Goal: Navigation & Orientation: Find specific page/section

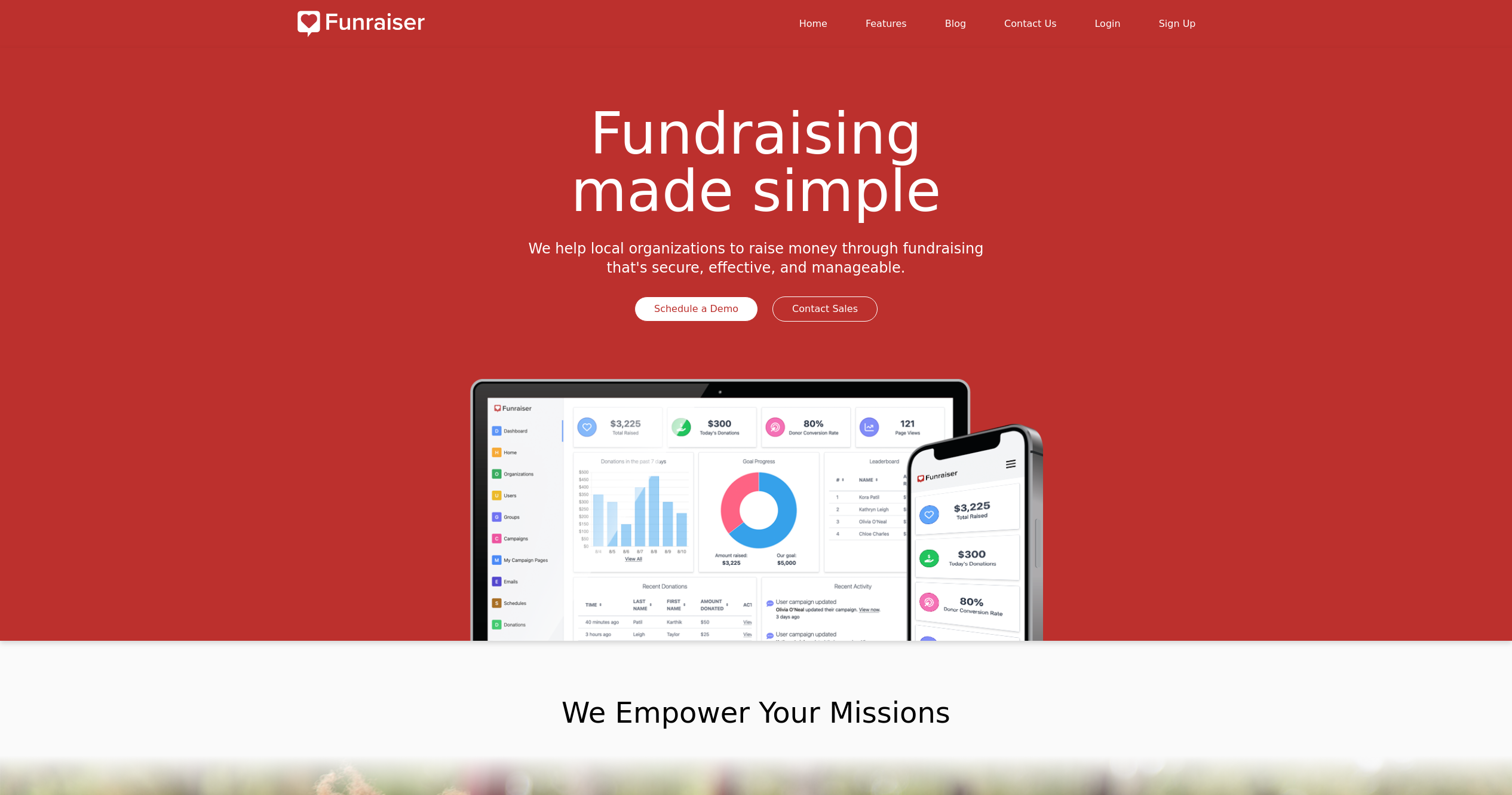
click at [1120, 28] on link "Login" at bounding box center [1107, 24] width 26 height 11
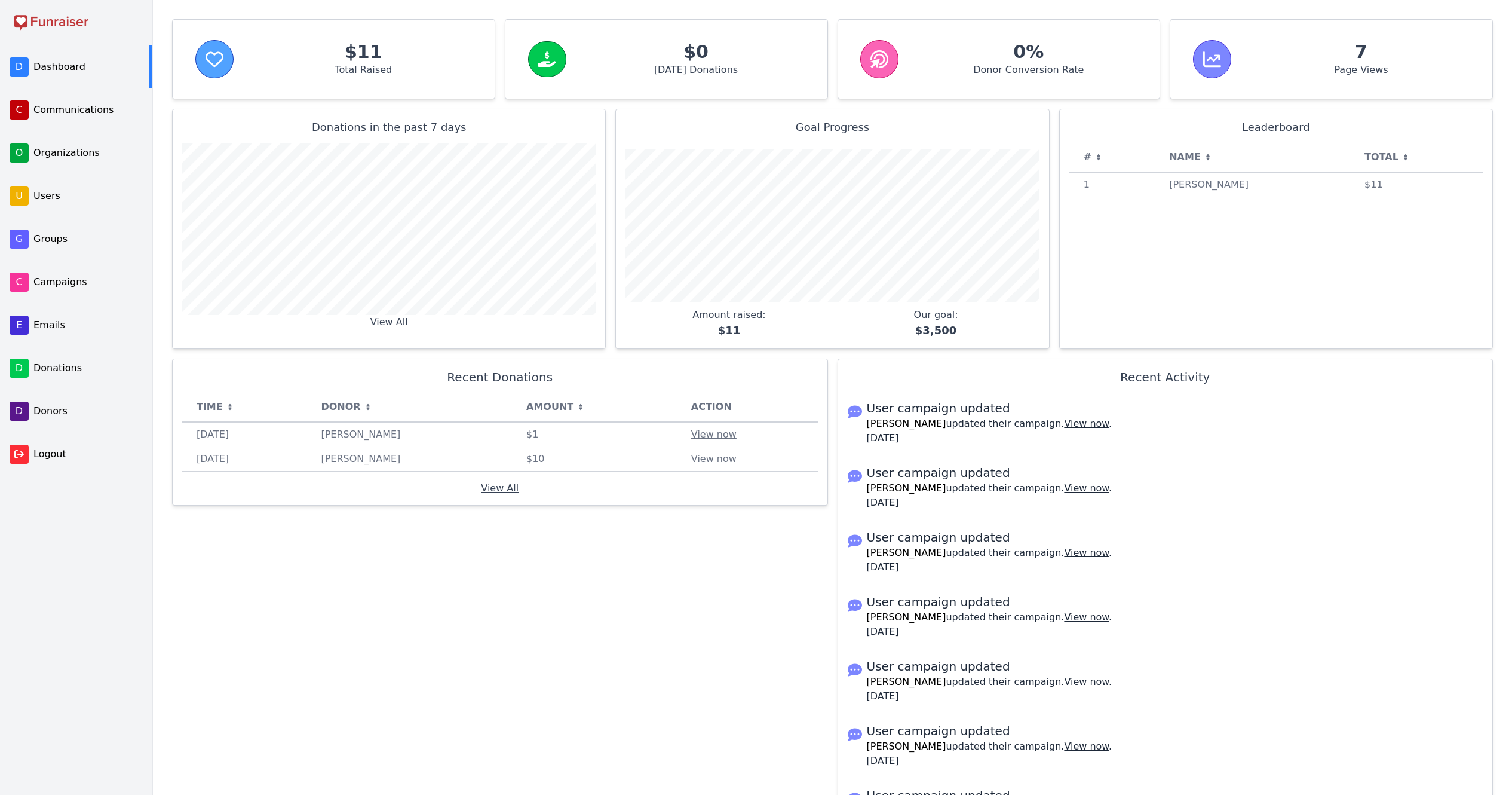
scroll to position [144, 0]
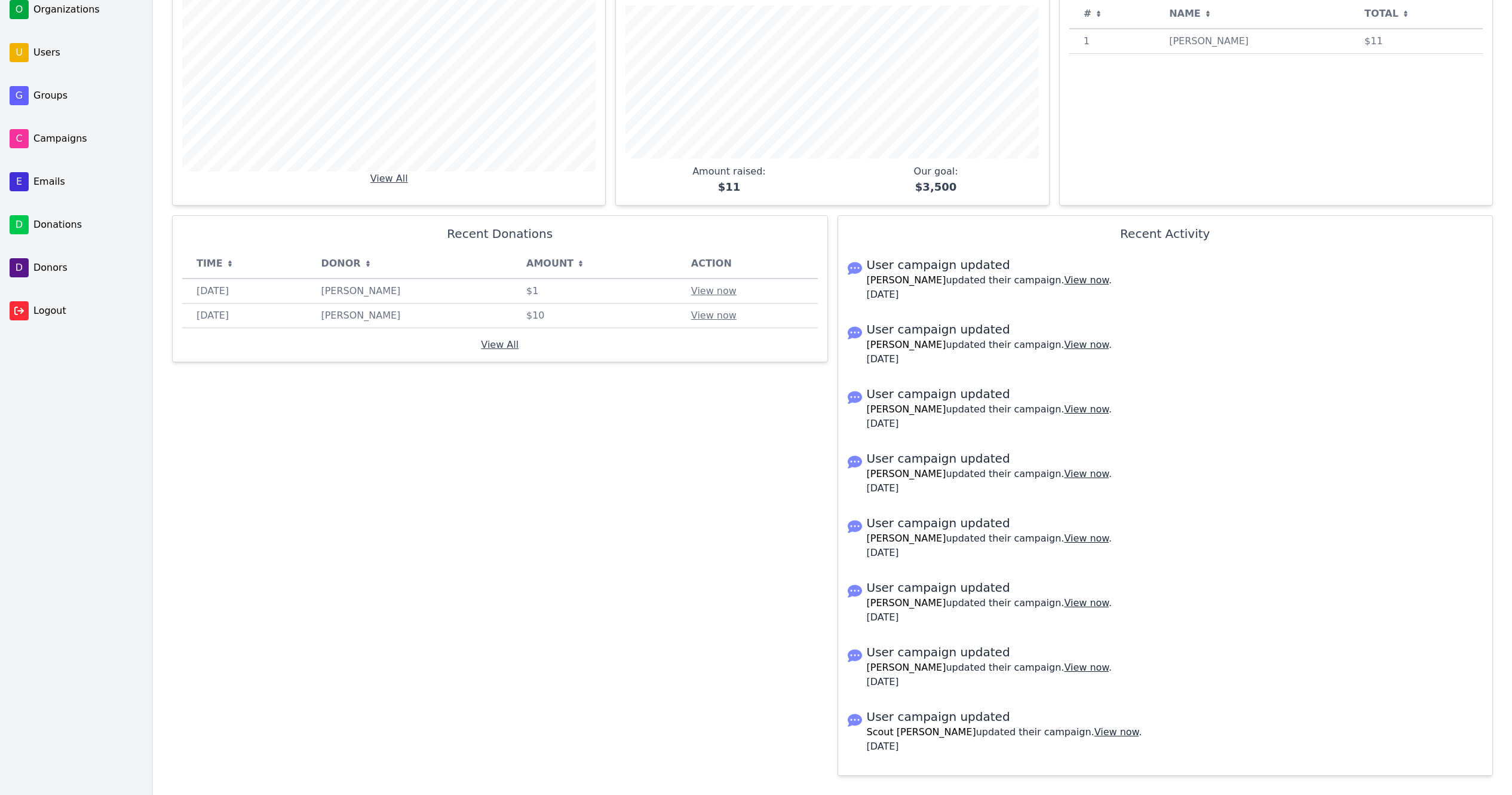
click at [24, 219] on span "D" at bounding box center [19, 225] width 19 height 19
